Goal: Information Seeking & Learning: Learn about a topic

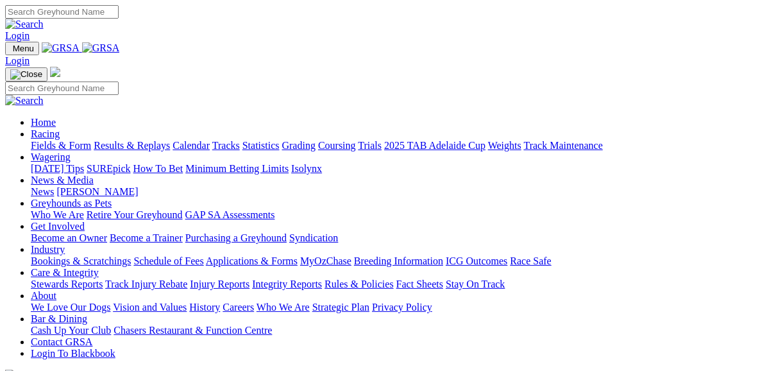
click at [62, 140] on link "Fields & Form" at bounding box center [61, 145] width 60 height 11
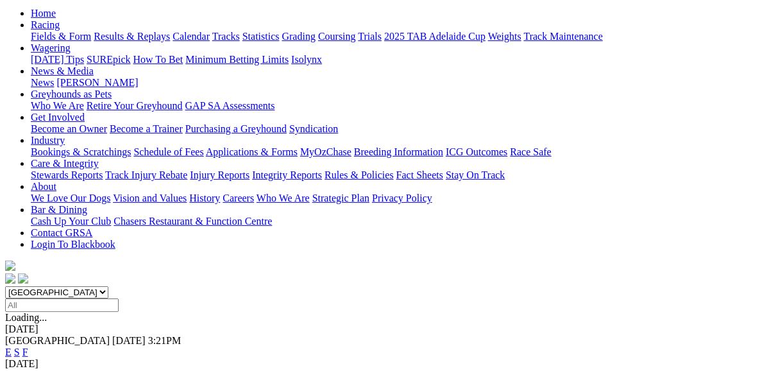
scroll to position [133, 0]
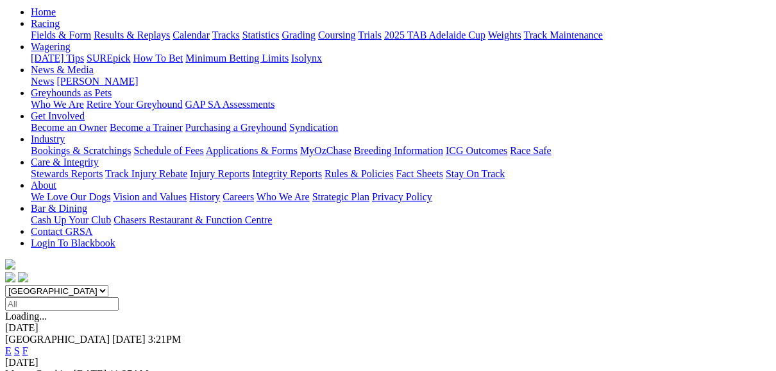
click at [12, 345] on link "E" at bounding box center [8, 350] width 6 height 11
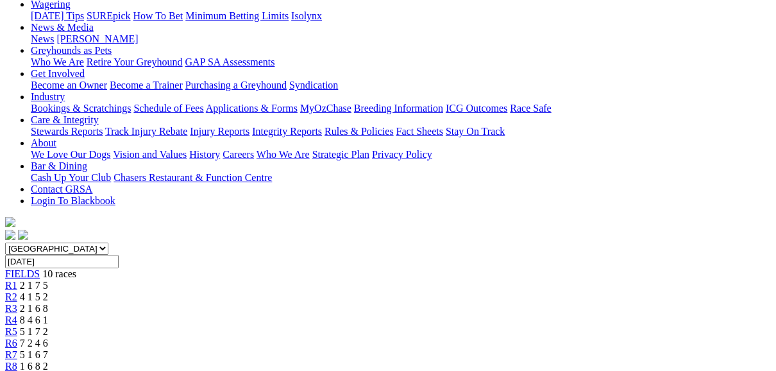
scroll to position [154, 0]
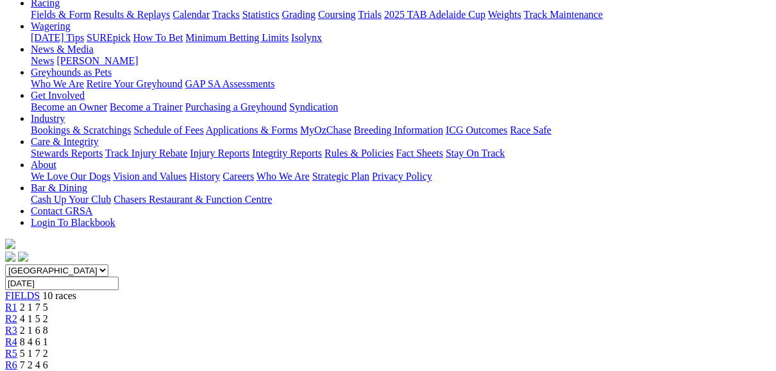
click at [17, 313] on span "R2" at bounding box center [11, 318] width 12 height 11
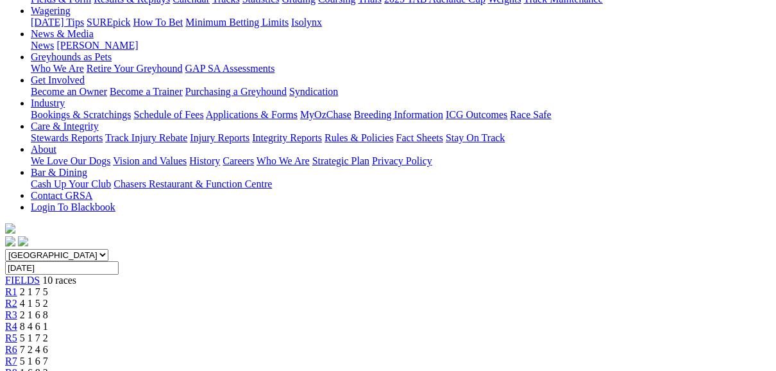
scroll to position [103, 0]
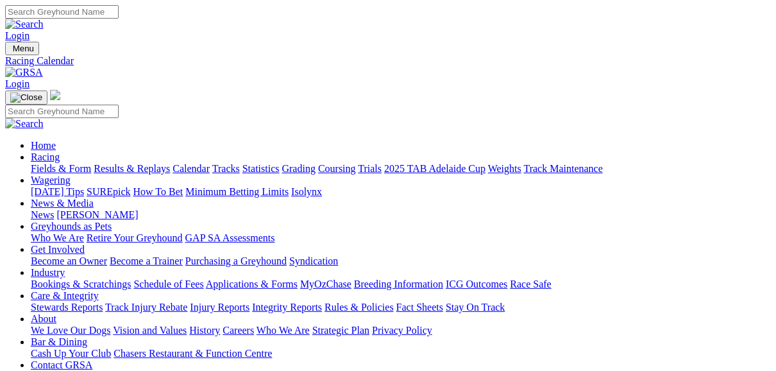
scroll to position [51, 0]
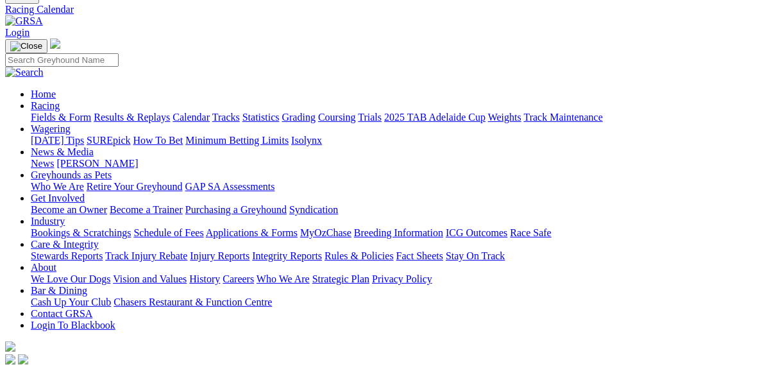
click at [58, 112] on link "Fields & Form" at bounding box center [61, 117] width 60 height 11
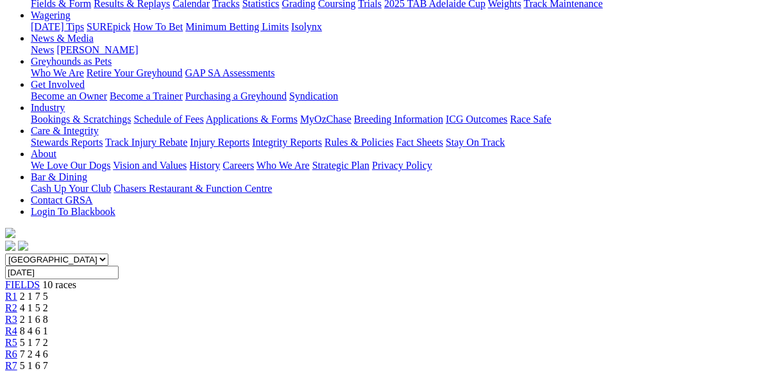
scroll to position [154, 0]
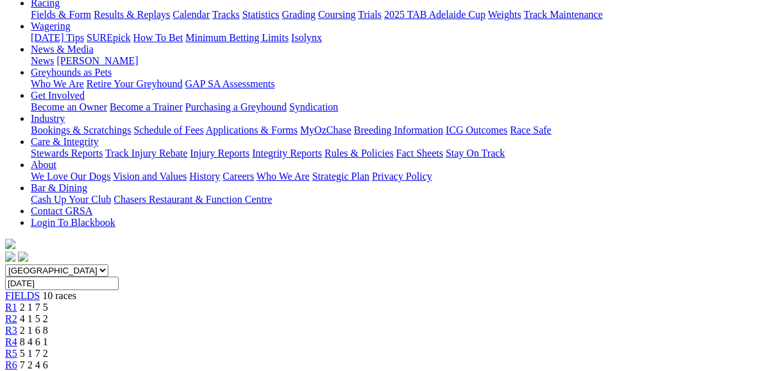
click at [17, 336] on span "R4" at bounding box center [11, 341] width 12 height 11
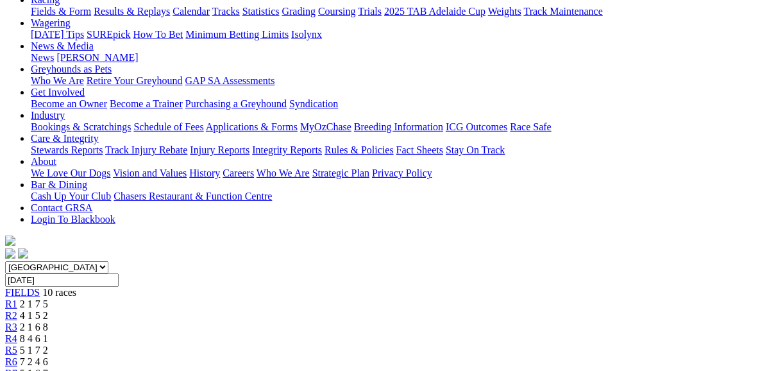
scroll to position [103, 0]
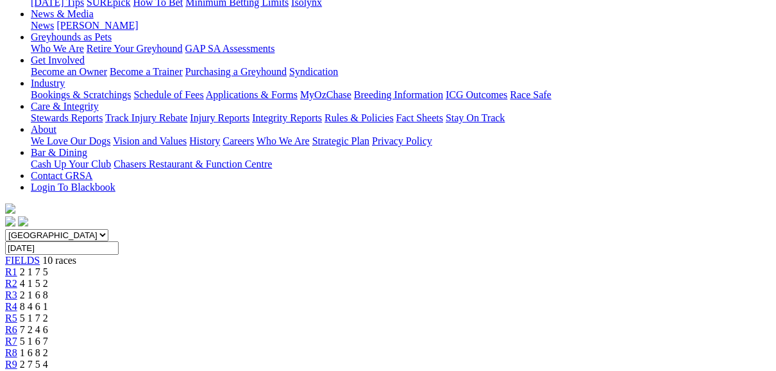
scroll to position [205, 0]
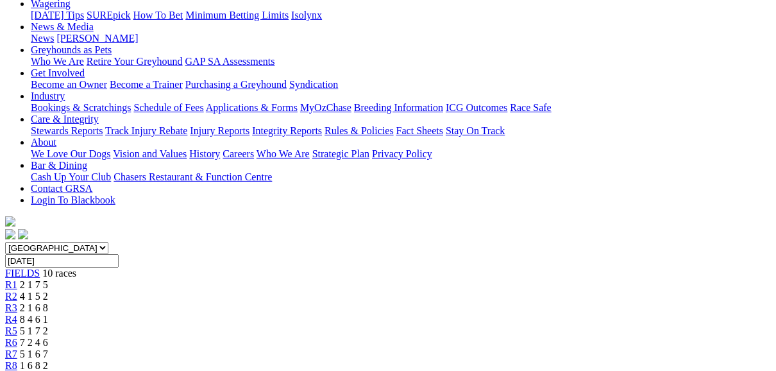
scroll to position [146, 0]
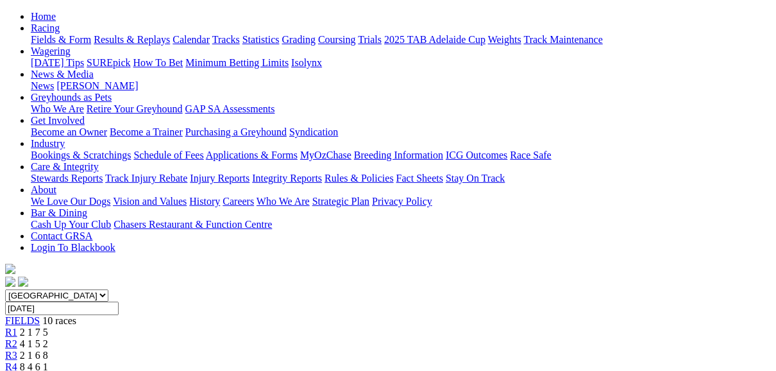
scroll to position [103, 0]
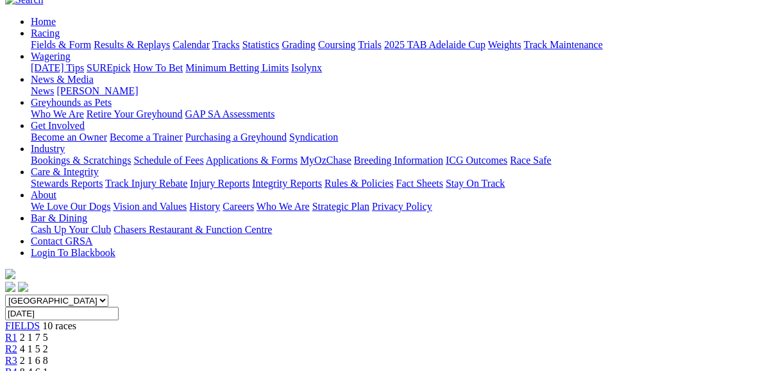
scroll to position [51, 0]
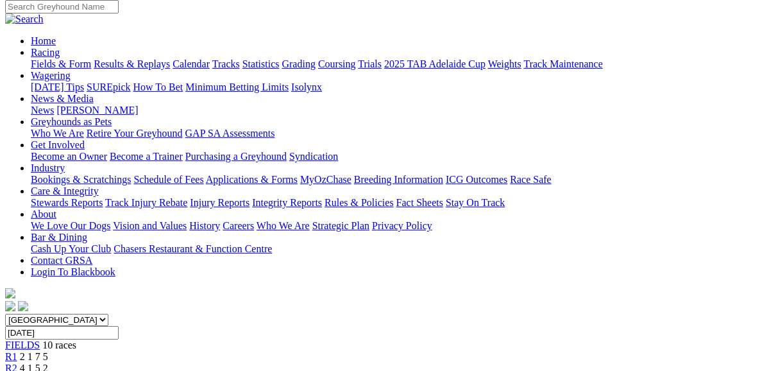
scroll to position [103, 0]
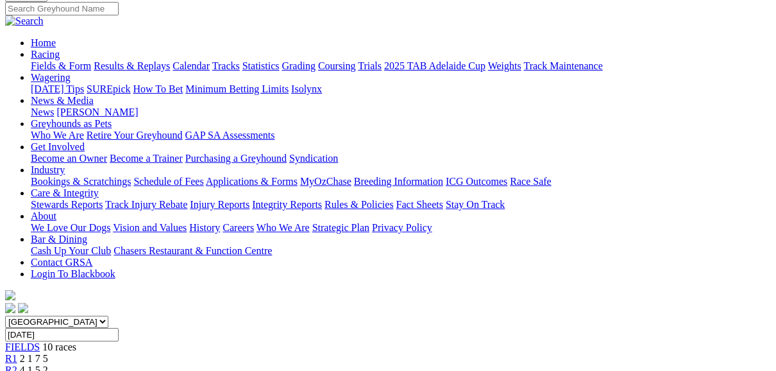
click at [17, 353] on link "R1" at bounding box center [11, 358] width 12 height 11
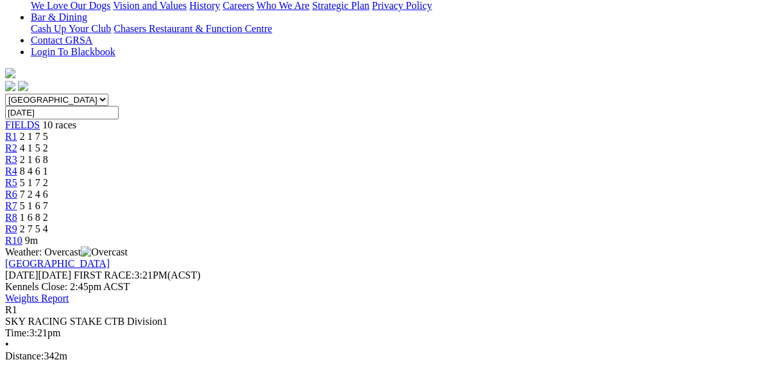
scroll to position [308, 0]
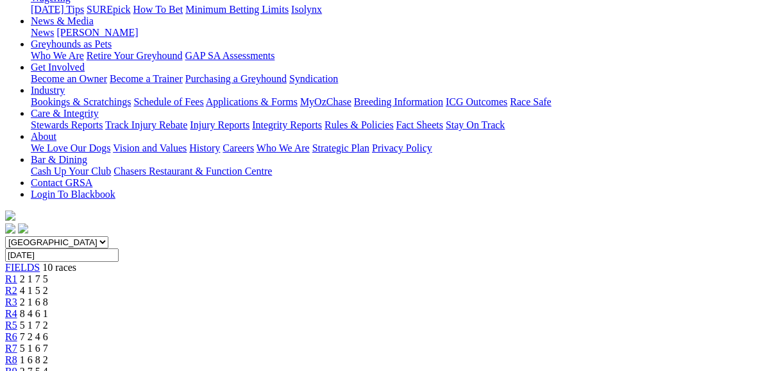
scroll to position [154, 0]
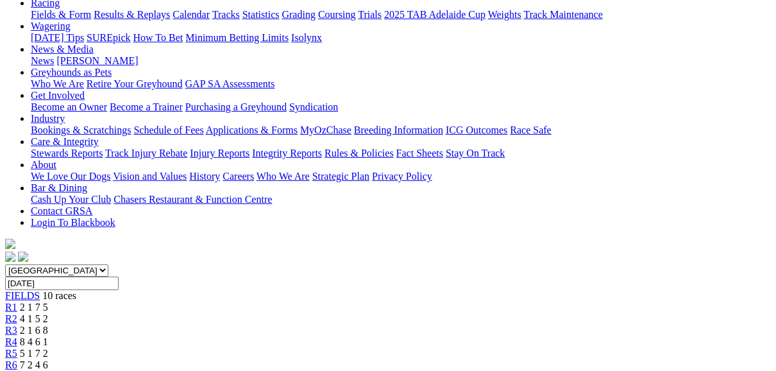
click at [17, 313] on span "R2" at bounding box center [11, 318] width 12 height 11
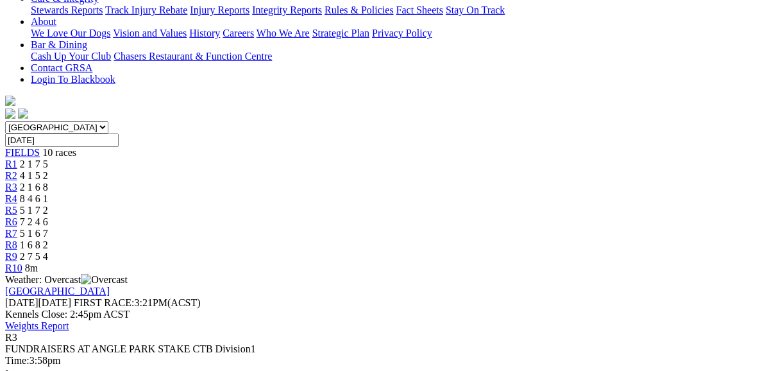
scroll to position [308, 0]
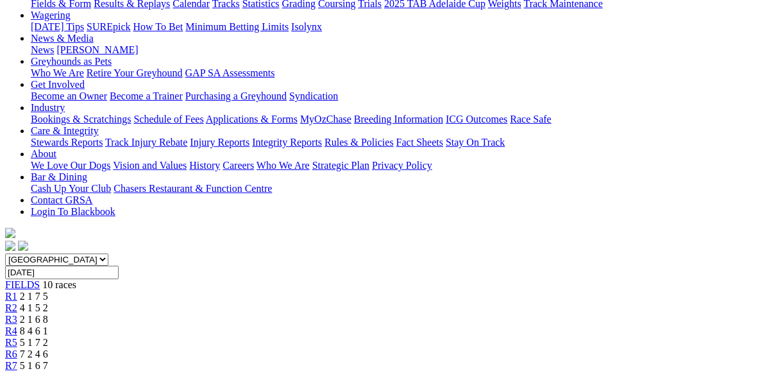
scroll to position [154, 0]
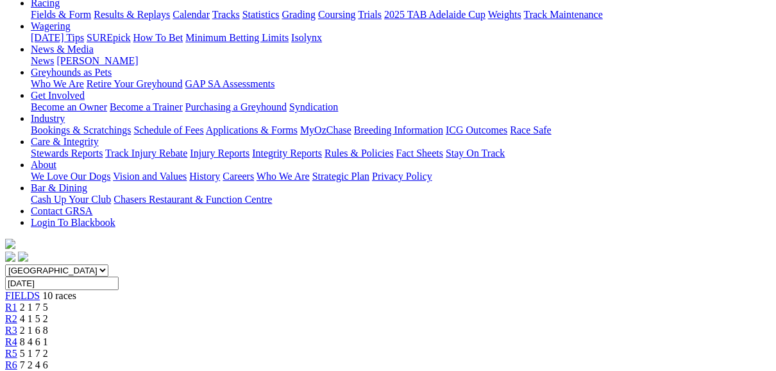
click at [17, 336] on link "R4" at bounding box center [11, 341] width 12 height 11
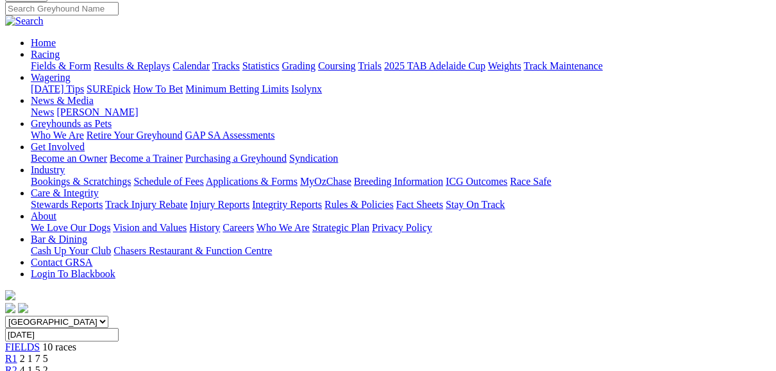
scroll to position [154, 0]
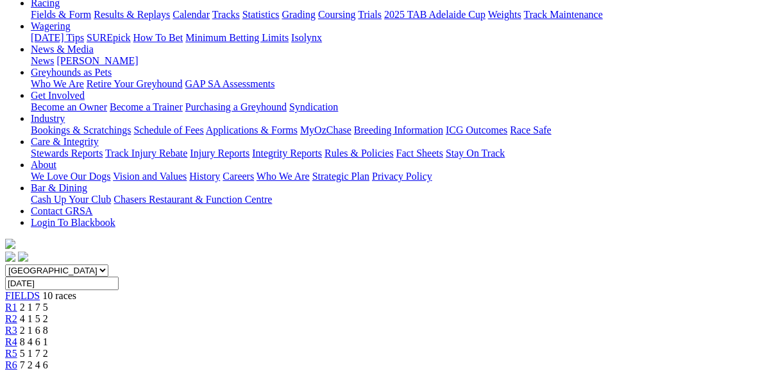
click at [17, 348] on link "R5" at bounding box center [11, 353] width 12 height 11
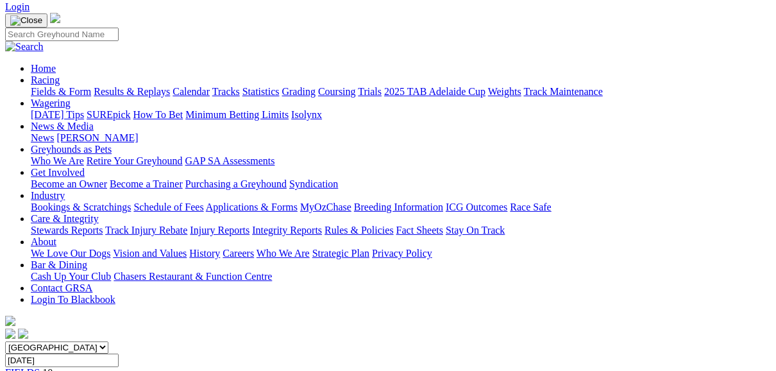
scroll to position [103, 0]
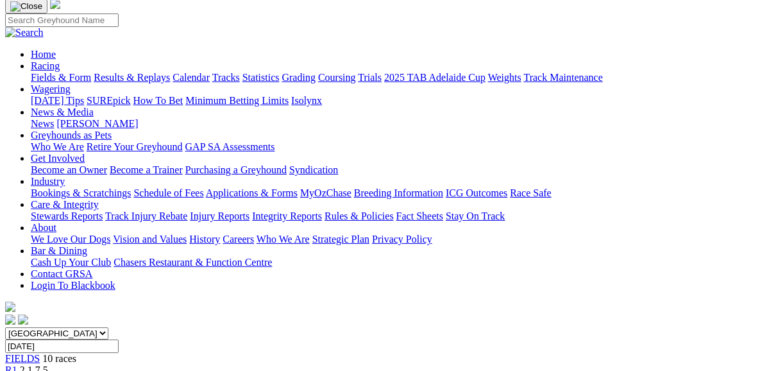
scroll to position [103, 0]
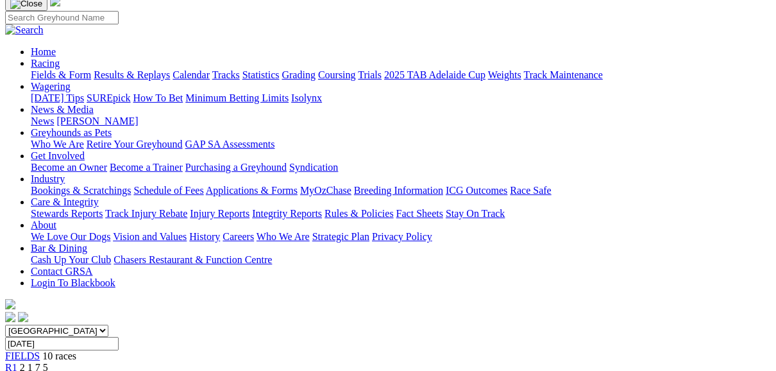
scroll to position [103, 0]
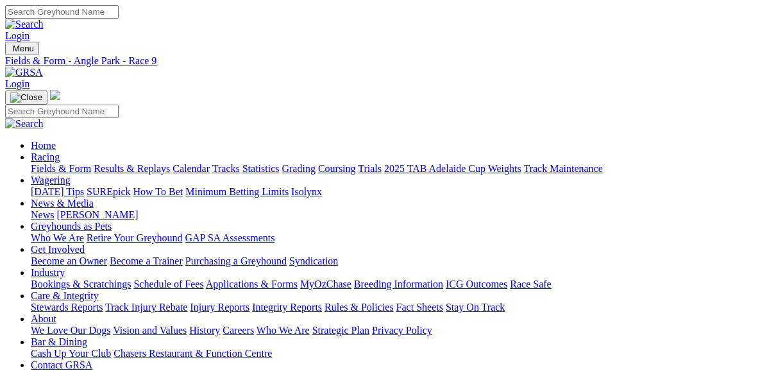
click at [47, 163] on link "Fields & Form" at bounding box center [61, 168] width 60 height 11
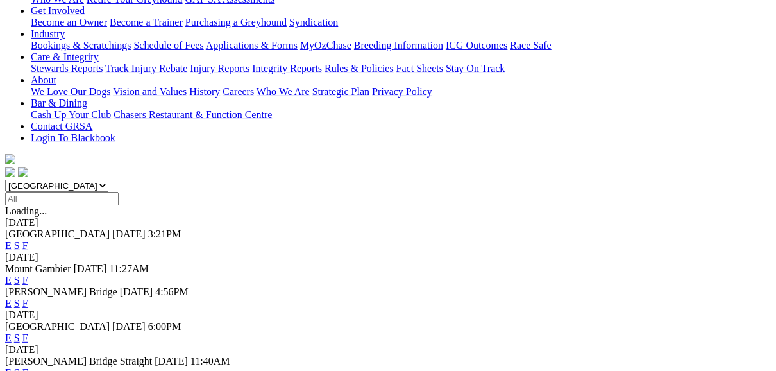
scroll to position [256, 0]
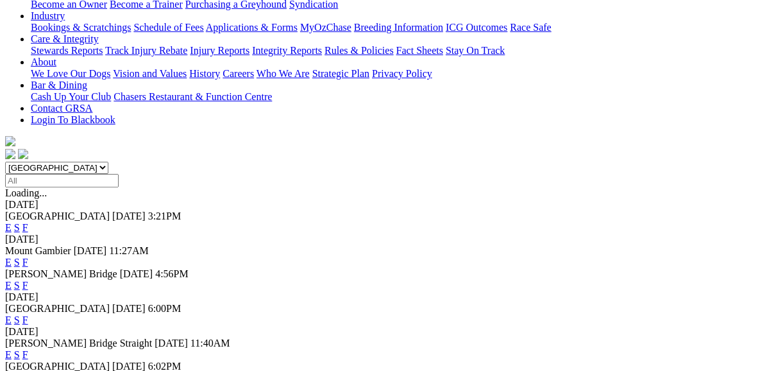
click at [28, 314] on link "F" at bounding box center [25, 319] width 6 height 11
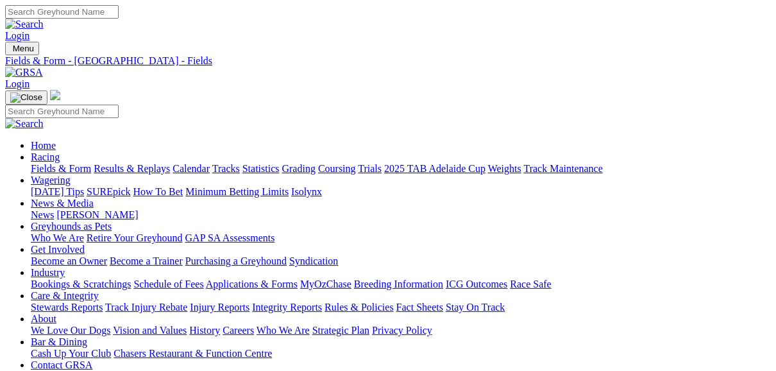
click at [55, 163] on link "Fields & Form" at bounding box center [61, 168] width 60 height 11
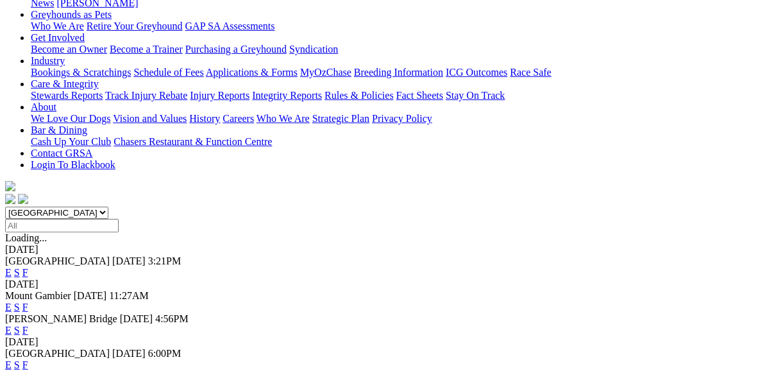
scroll to position [256, 0]
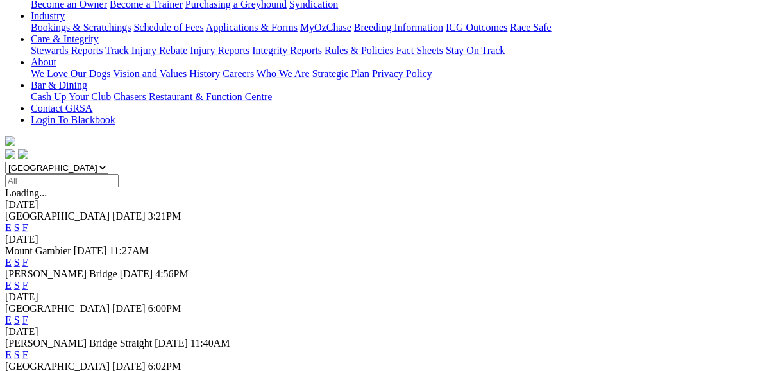
click at [28, 370] on link "F" at bounding box center [25, 377] width 6 height 11
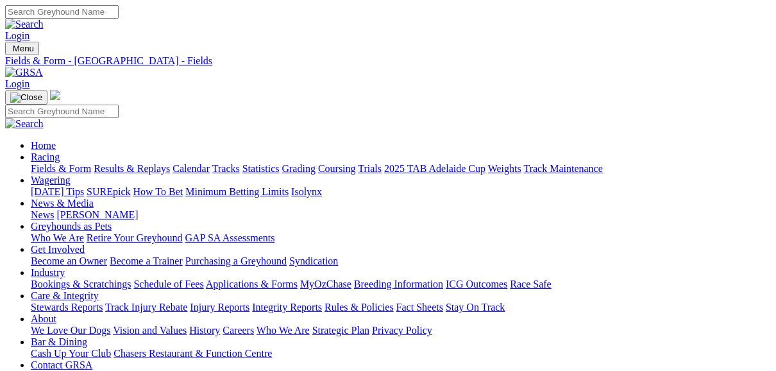
click at [46, 163] on link "Fields & Form" at bounding box center [61, 168] width 60 height 11
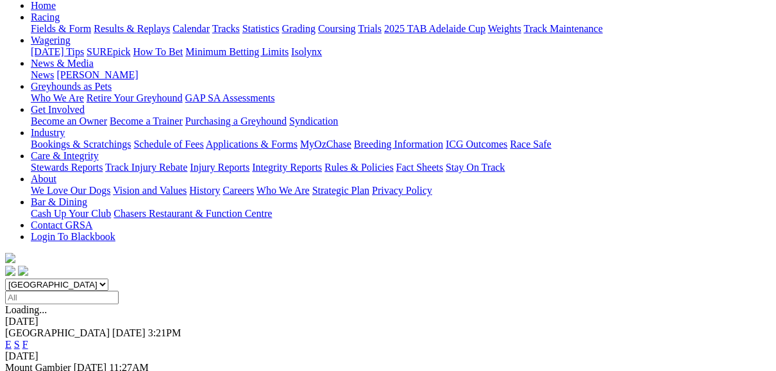
scroll to position [205, 0]
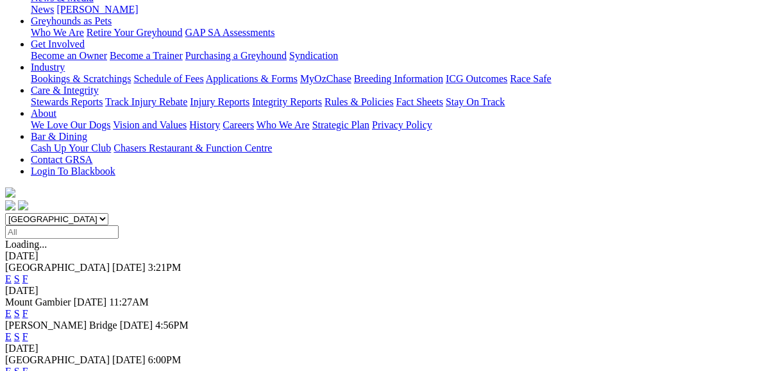
click at [28, 331] on link "F" at bounding box center [25, 336] width 6 height 11
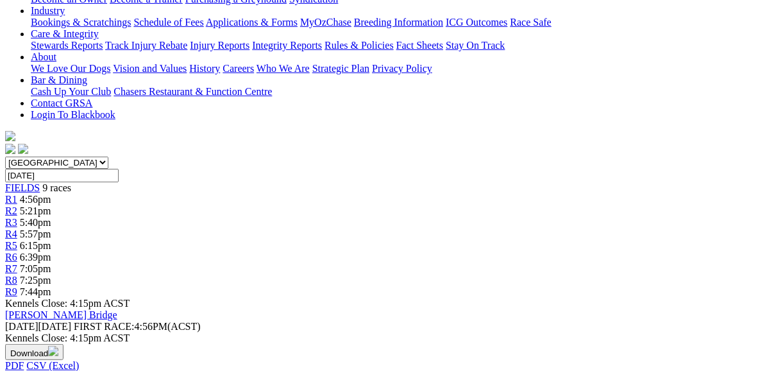
scroll to position [256, 0]
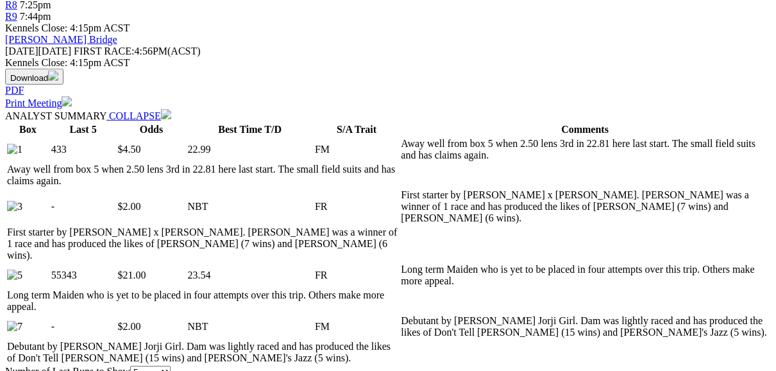
scroll to position [513, 0]
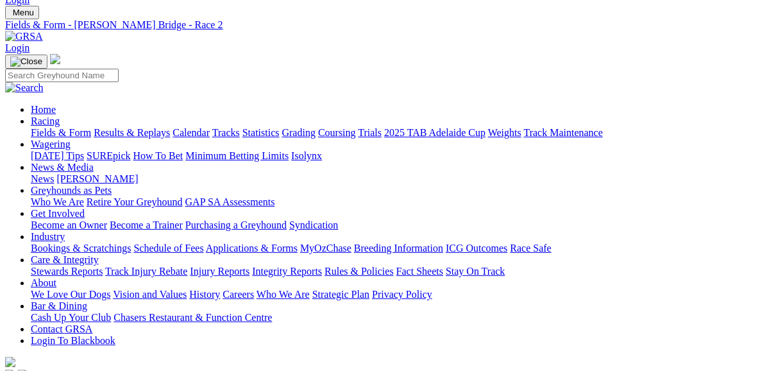
scroll to position [0, 0]
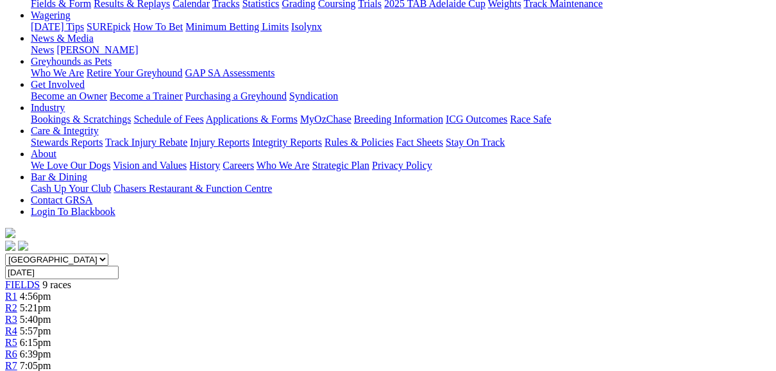
scroll to position [154, 0]
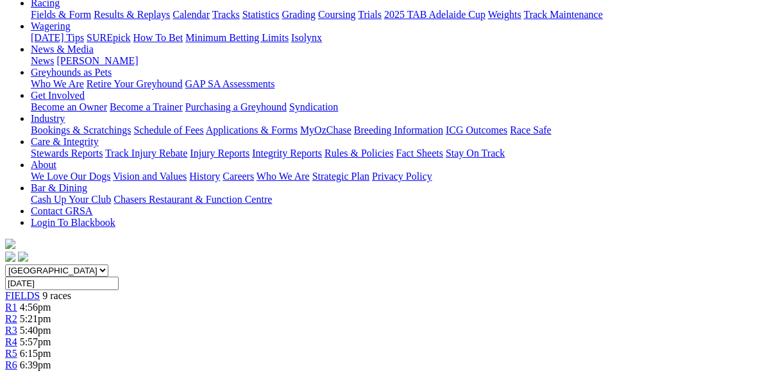
click at [17, 336] on span "R4" at bounding box center [11, 341] width 12 height 11
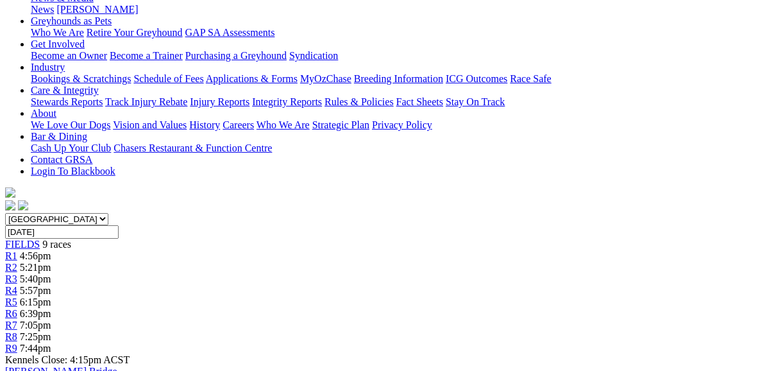
scroll to position [51, 0]
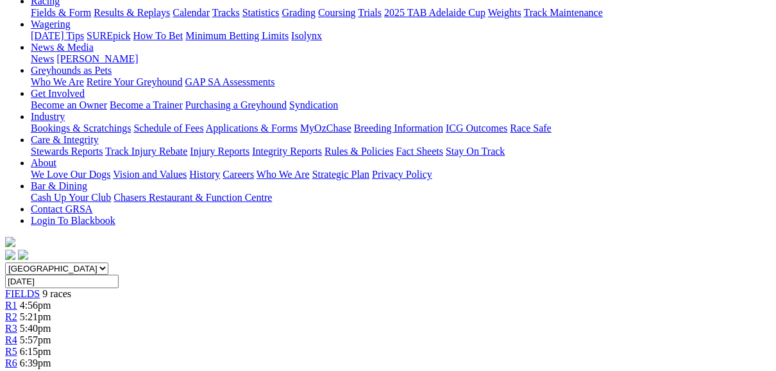
scroll to position [103, 0]
